Goal: Task Accomplishment & Management: Use online tool/utility

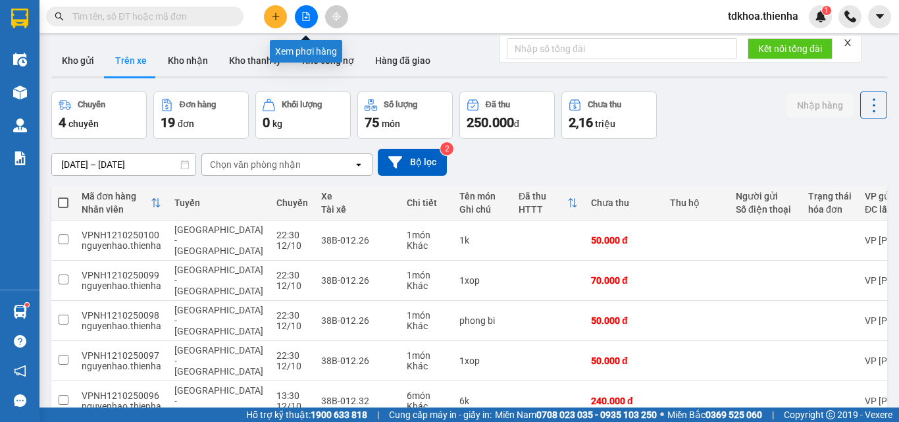
click at [309, 11] on button at bounding box center [306, 16] width 23 height 23
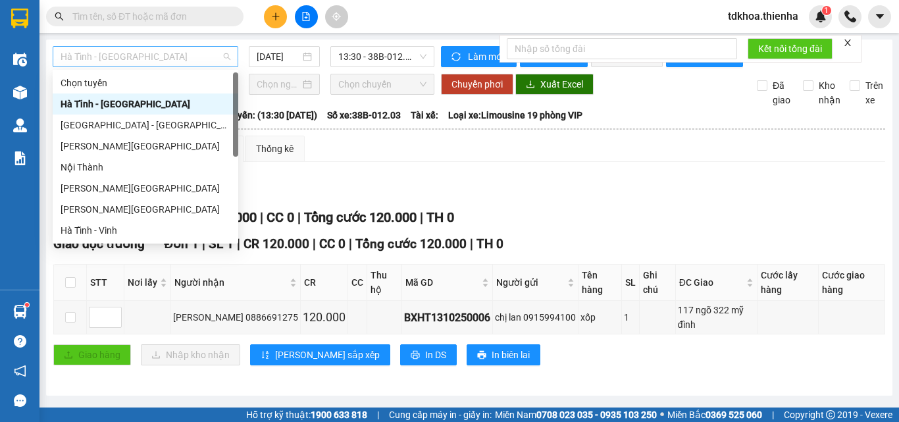
click at [134, 51] on span "Hà Tĩnh - [GEOGRAPHIC_DATA]" at bounding box center [146, 57] width 170 height 20
click at [90, 122] on div "[GEOGRAPHIC_DATA] - [GEOGRAPHIC_DATA]" at bounding box center [146, 125] width 170 height 14
type input "[DATE]"
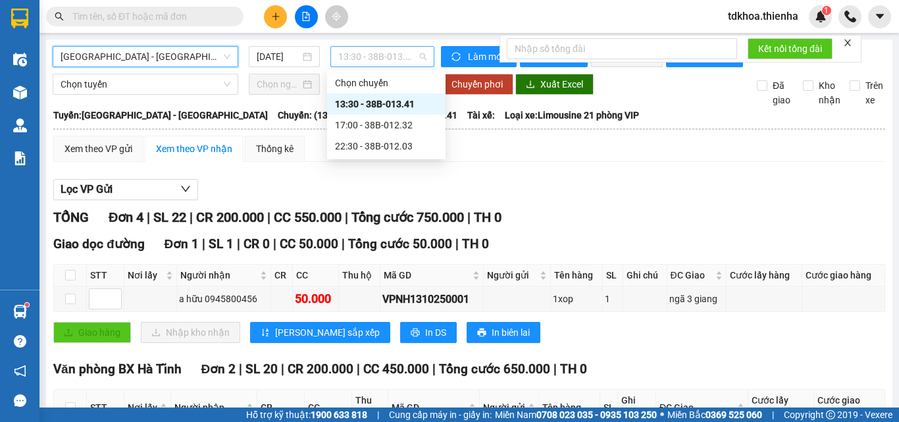
click at [367, 63] on span "13:30 - 38B-013.41" at bounding box center [382, 57] width 88 height 20
click at [369, 124] on div "17:00 - 38B-012.32" at bounding box center [386, 125] width 103 height 14
